Goal: Find specific page/section: Find specific page/section

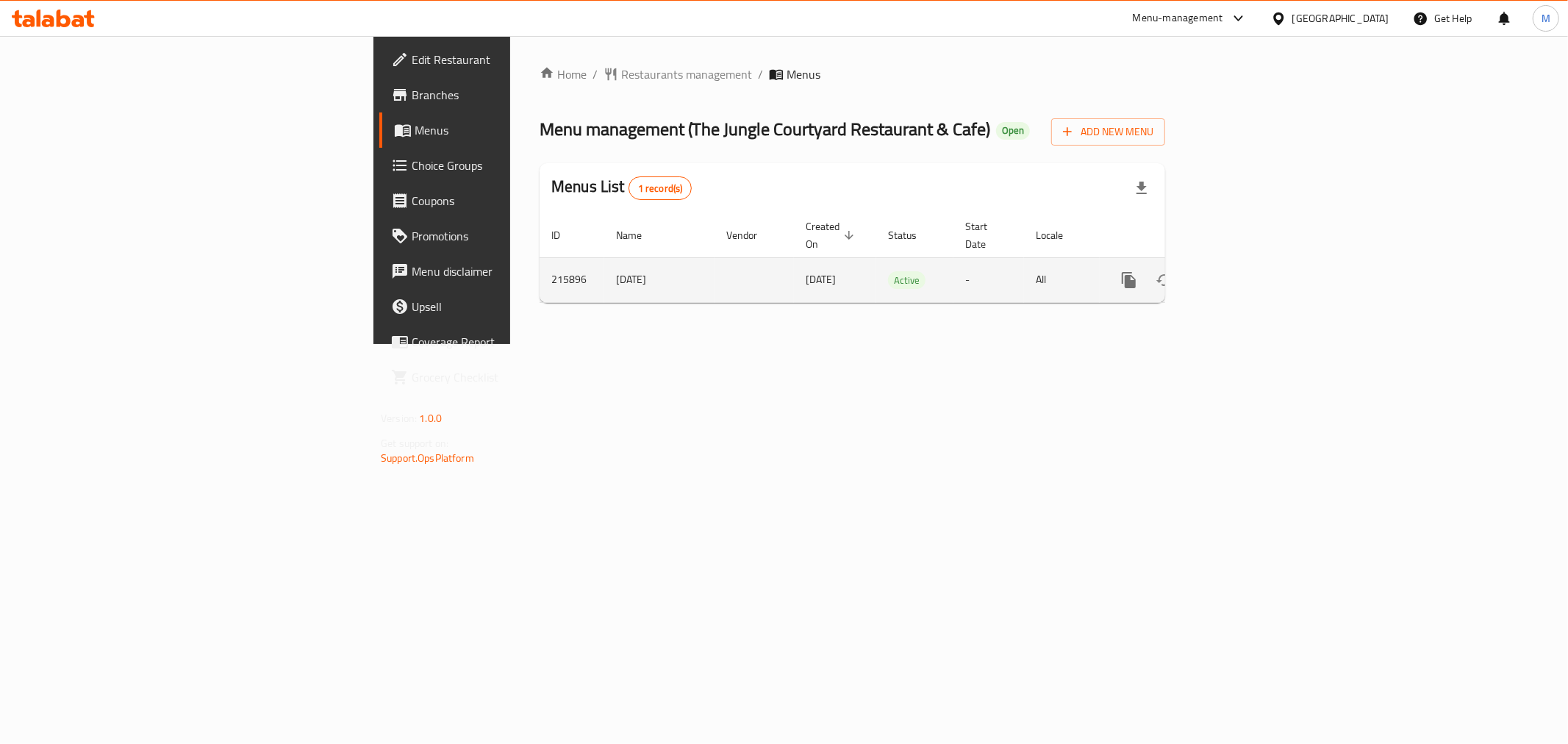
click at [1244, 271] on icon "enhanced table" at bounding box center [1235, 280] width 17 height 17
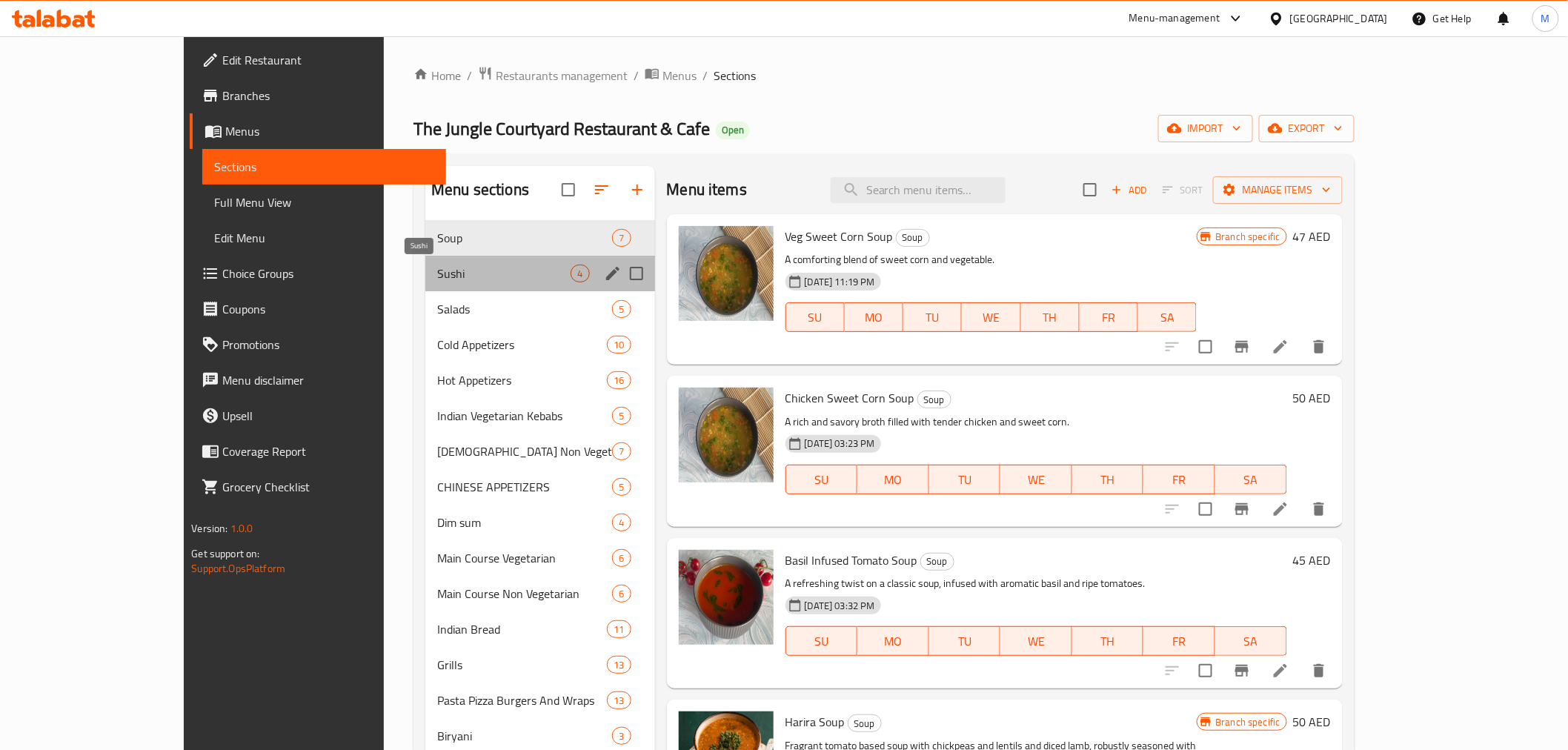
click at [438, 278] on span "Sushi" at bounding box center [504, 273] width 134 height 18
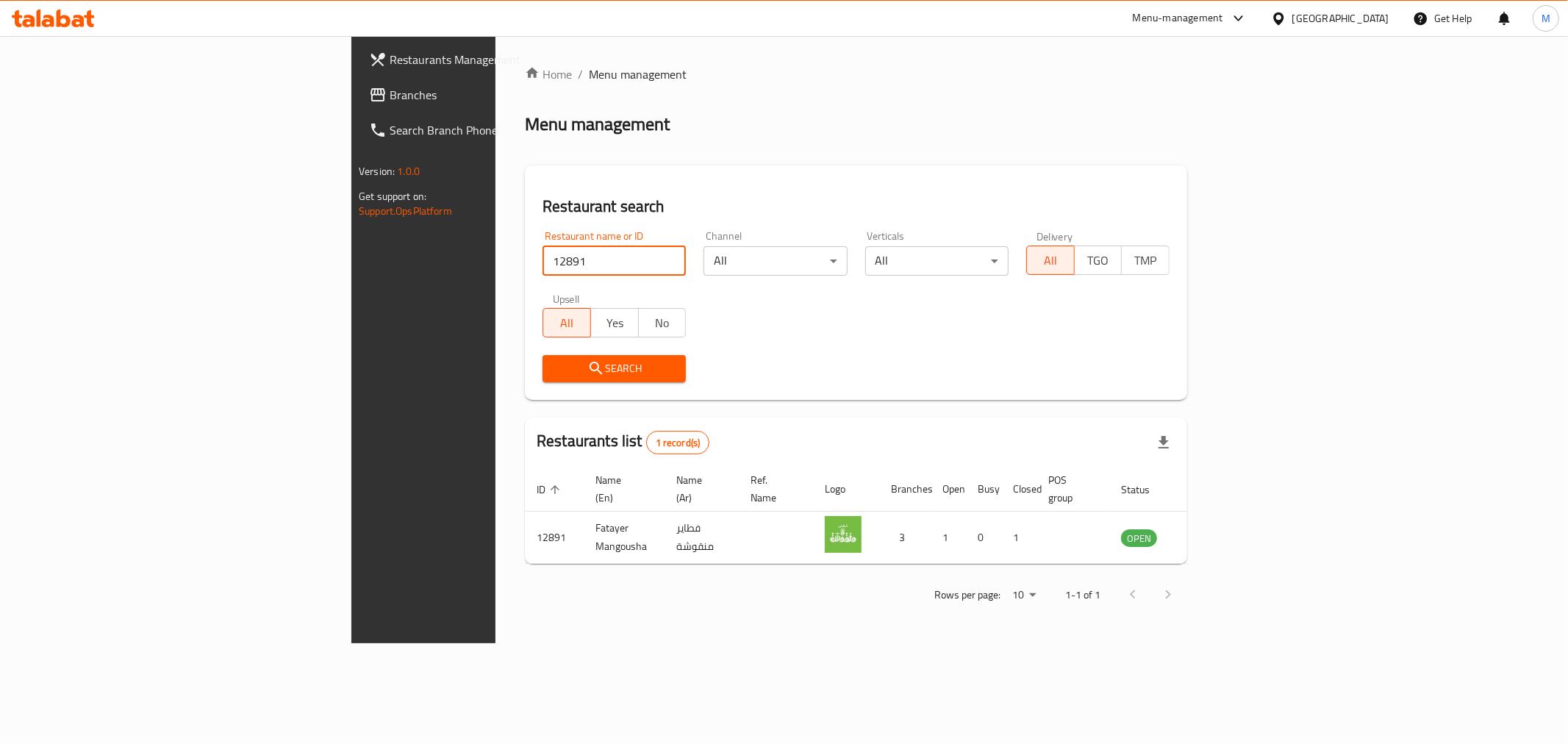
click at [542, 274] on input "12891" at bounding box center [614, 261] width 143 height 30
paste input "FOOD GATE"
type input "FOOD GATE"
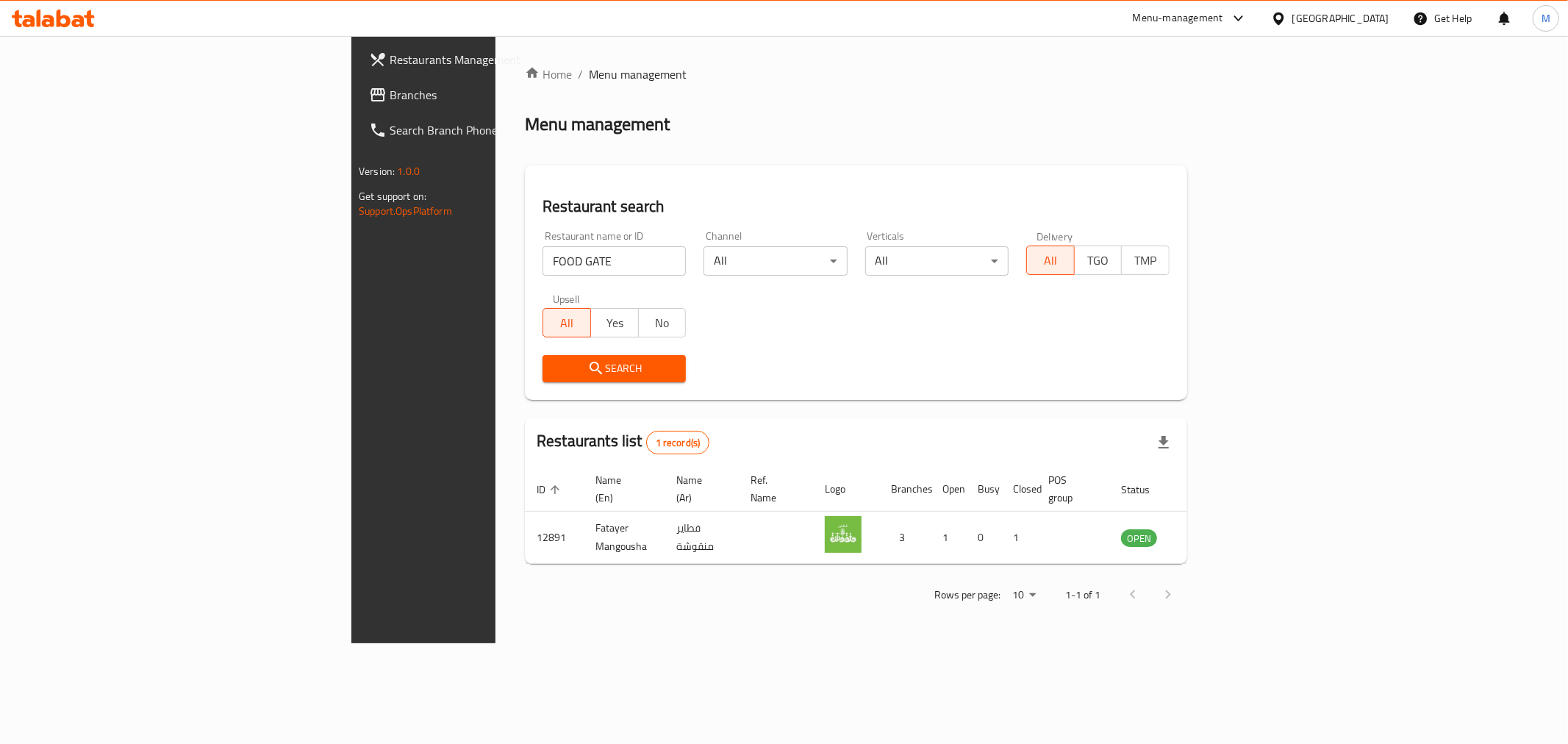
click at [1367, 17] on div "Kuwait" at bounding box center [1341, 18] width 97 height 16
click at [1197, 286] on div "Oman" at bounding box center [1230, 283] width 120 height 34
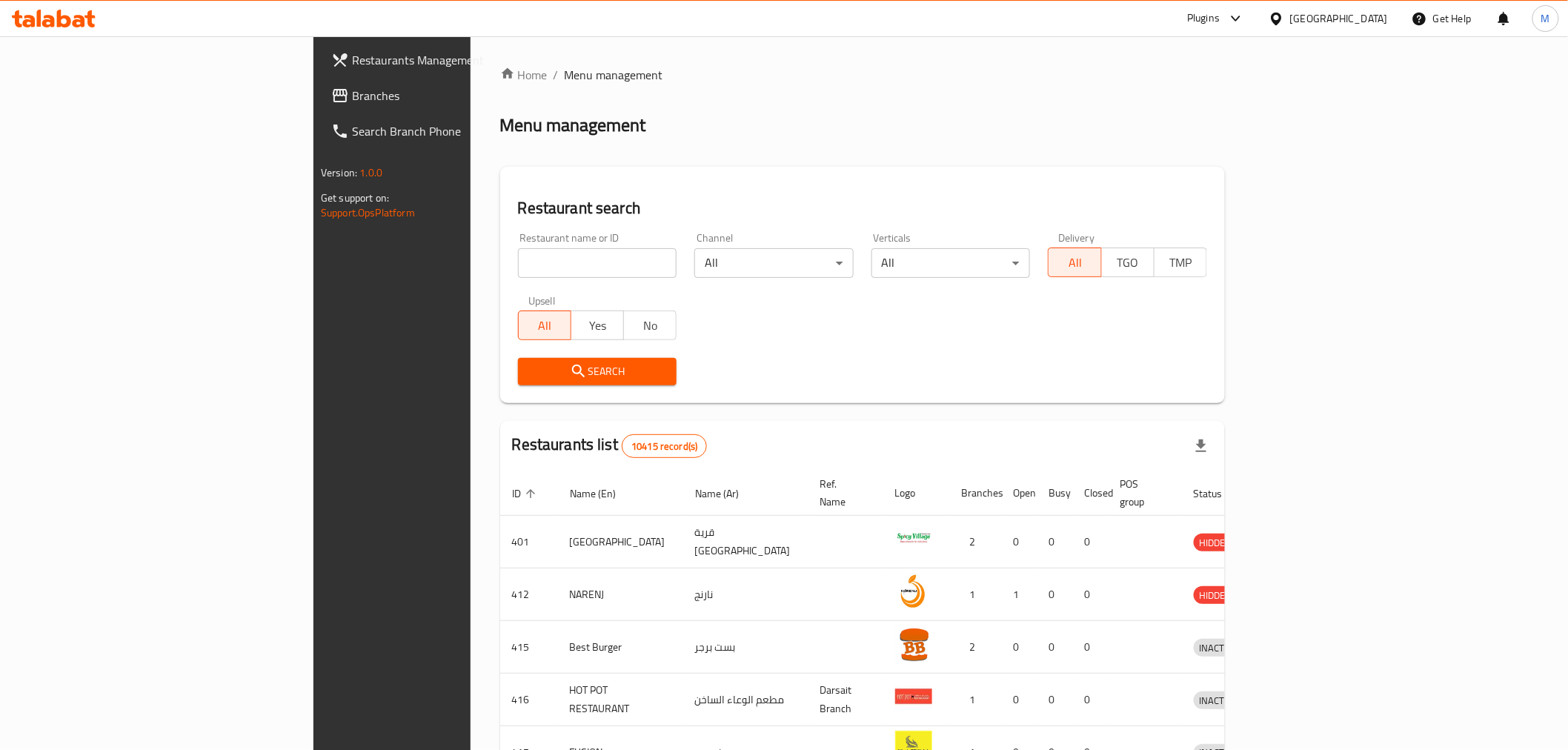
click at [518, 262] on input "search" at bounding box center [597, 263] width 160 height 30
paste input "FOOD GATE"
type input "FOOD GATE"
click button "Search" at bounding box center [597, 372] width 160 height 27
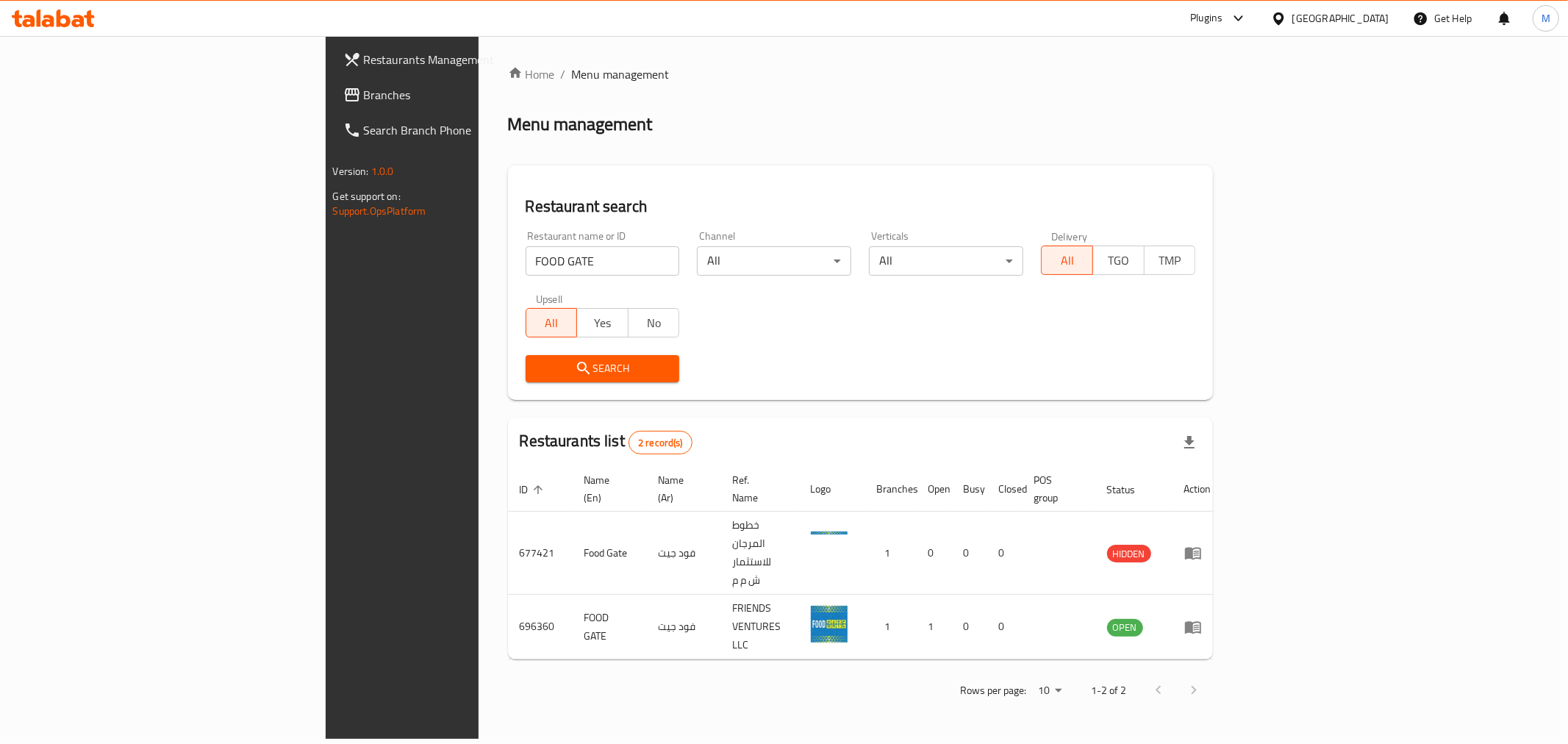
click at [1292, 13] on div at bounding box center [1282, 18] width 21 height 16
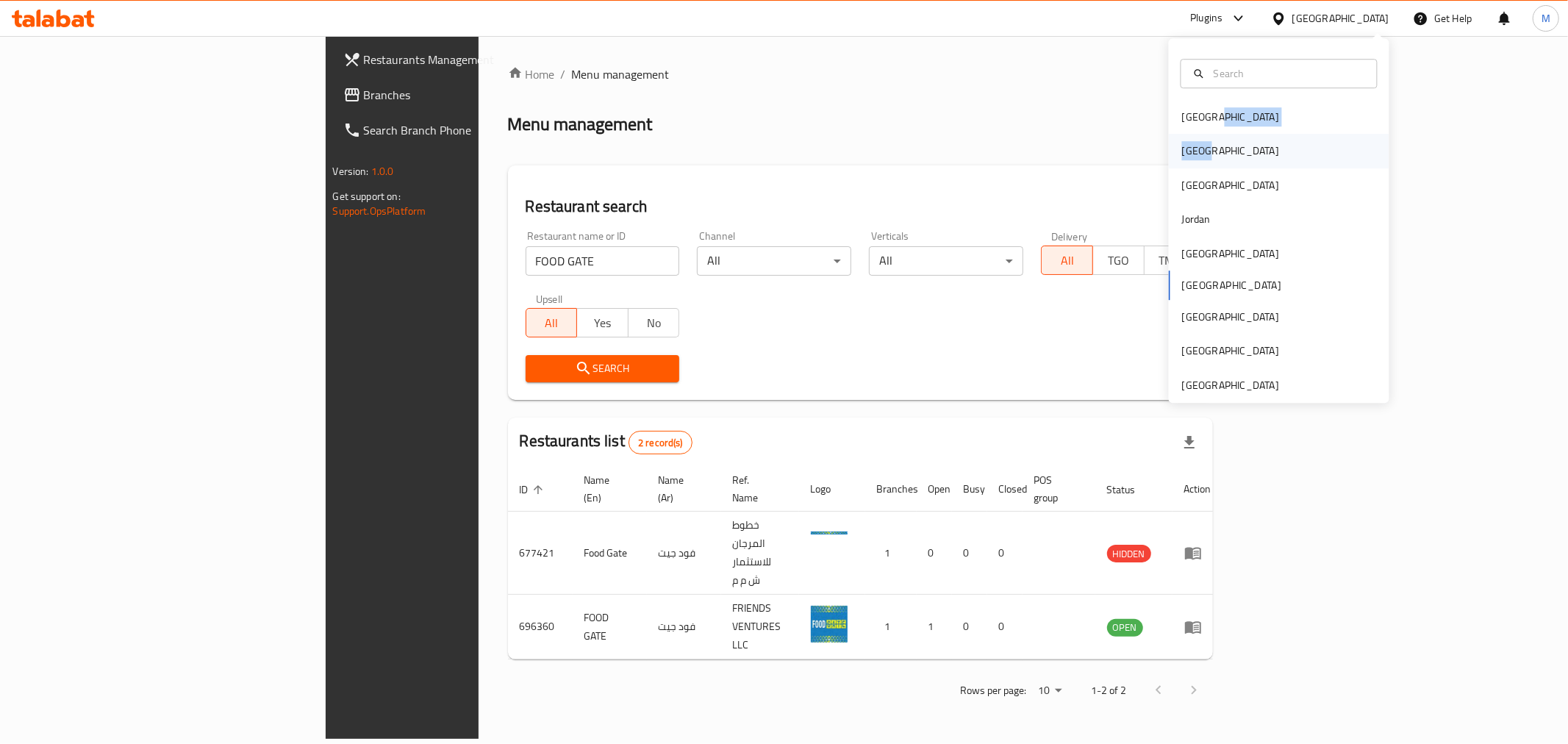
drag, startPoint x: 1261, startPoint y: 133, endPoint x: 1257, endPoint y: 144, distance: 11.7
click at [1257, 144] on div "Bahrain Egypt Iraq Jordan Kuwait Oman Qatar Saudi Arabia United Arab Emirates" at bounding box center [1279, 251] width 220 height 302
click at [1257, 144] on div "Egypt" at bounding box center [1279, 152] width 220 height 34
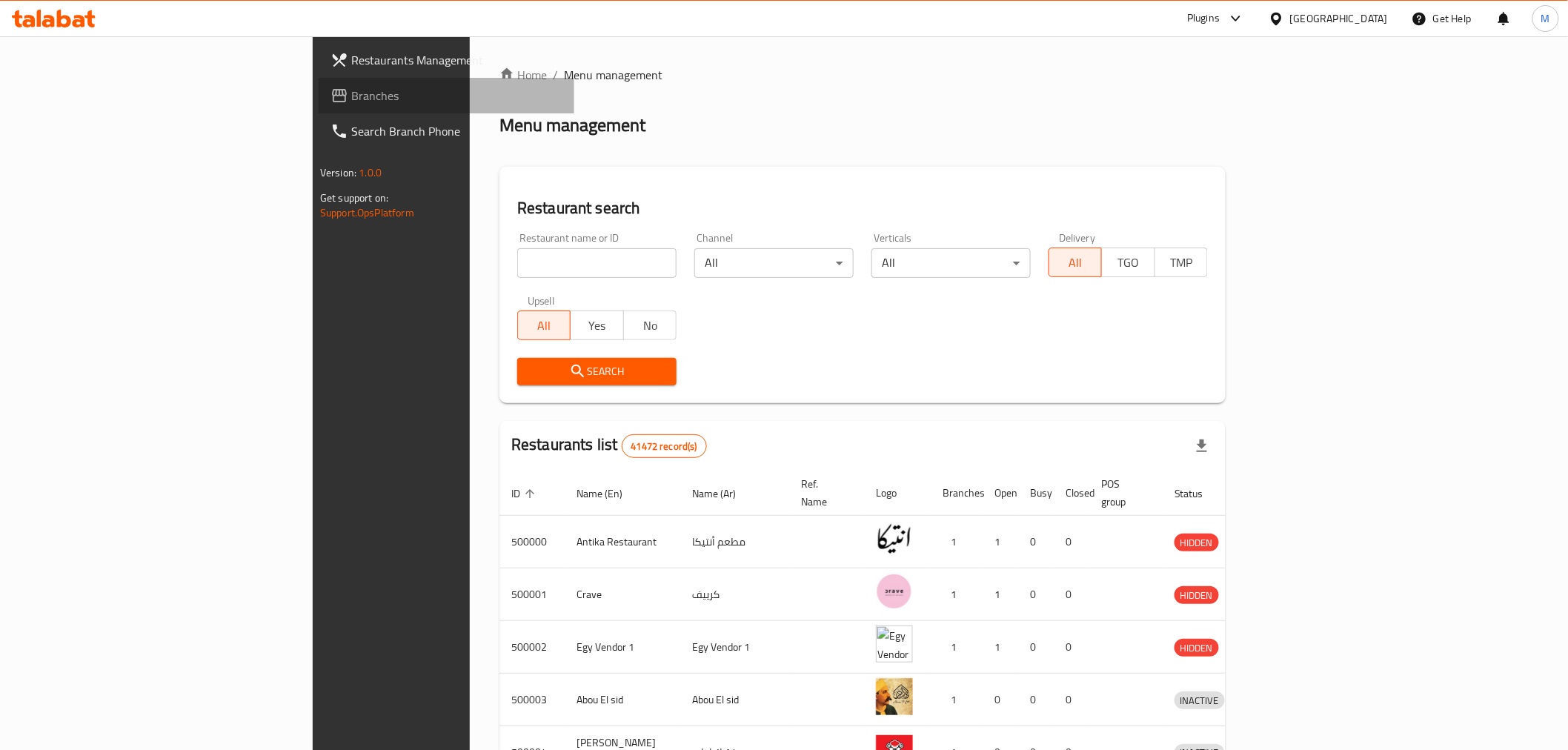
click at [351, 87] on span "Branches" at bounding box center [457, 95] width 212 height 18
